Goal: Find specific page/section: Find specific page/section

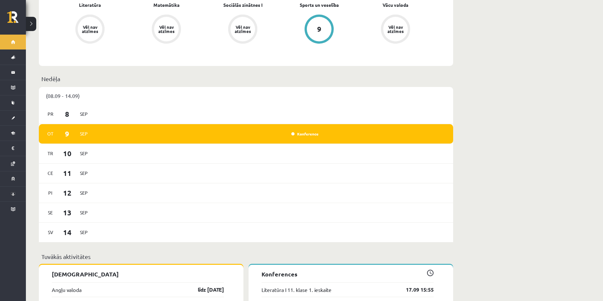
scroll to position [291, 0]
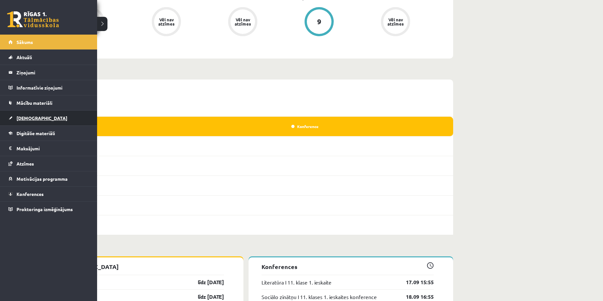
click at [27, 121] on link "[DEMOGRAPHIC_DATA]" at bounding box center [48, 118] width 81 height 15
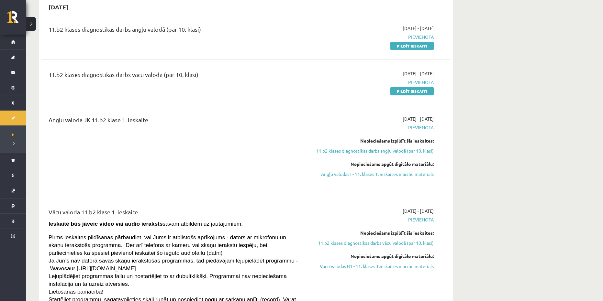
scroll to position [65, 0]
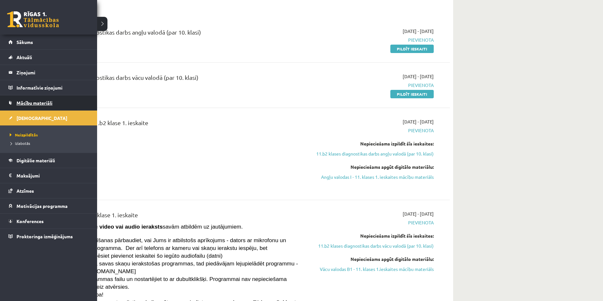
click at [34, 102] on span "Mācību materiāli" at bounding box center [34, 103] width 36 height 6
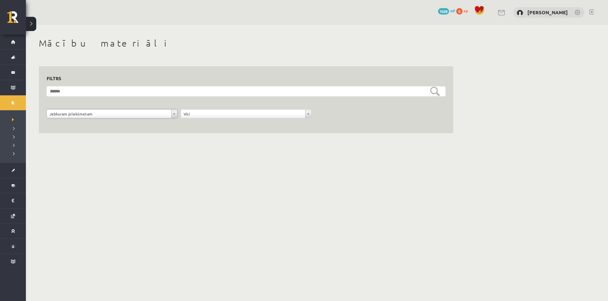
drag, startPoint x: 106, startPoint y: 112, endPoint x: 111, endPoint y: 112, distance: 5.2
click at [39, 41] on h1 "Mācību materiāli" at bounding box center [246, 43] width 414 height 11
drag, startPoint x: 39, startPoint y: 41, endPoint x: 117, endPoint y: 44, distance: 77.4
click at [117, 44] on h1 "Mācību materiāli" at bounding box center [246, 43] width 414 height 11
click at [131, 59] on div "**********" at bounding box center [246, 96] width 414 height 75
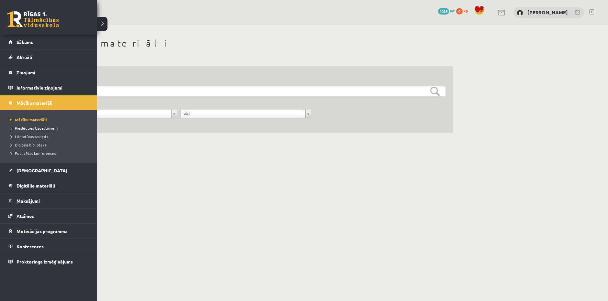
drag, startPoint x: 50, startPoint y: 15, endPoint x: 79, endPoint y: 24, distance: 30.9
click at [50, 15] on link at bounding box center [33, 19] width 52 height 16
